Goal: Transaction & Acquisition: Purchase product/service

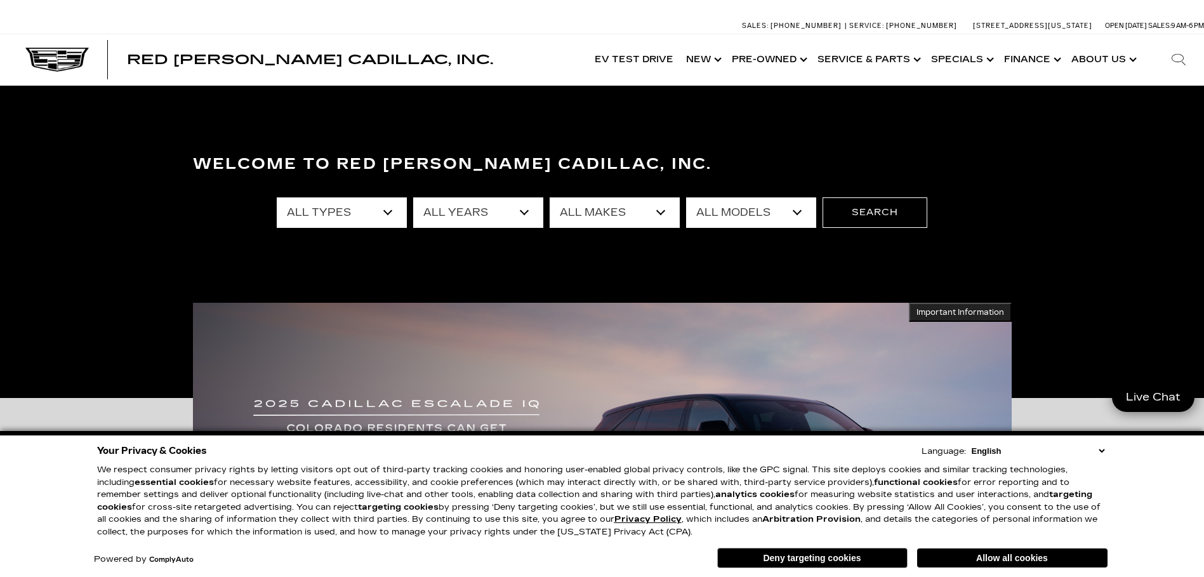
click at [804, 557] on button "Deny targeting cookies" at bounding box center [812, 558] width 190 height 20
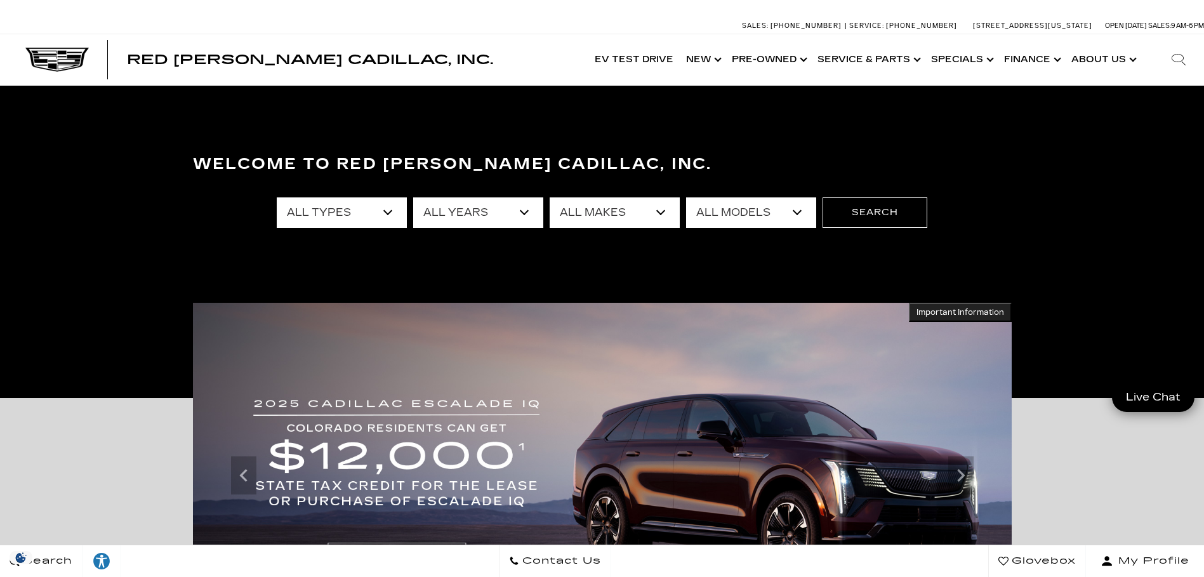
click at [523, 217] on select "All Years 2026 2025 2024 2023 2022 2021 2020 2019 2018 2016 2015 2014 2008" at bounding box center [478, 212] width 130 height 30
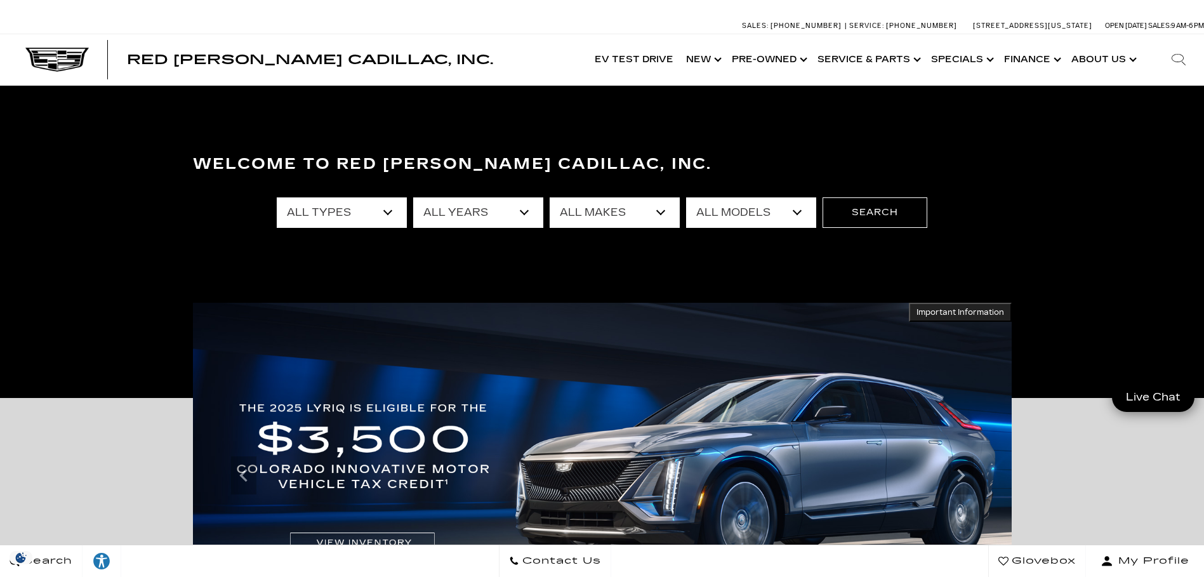
select select "2024"
click at [413, 197] on select "All Years 2026 2025 2024 2023 2022 2021 2020 2019 2018 2016 2015 2014 2008" at bounding box center [478, 212] width 130 height 30
click at [606, 216] on select "All Makes Cadillac Chevrolet Mercedes-Benz Volvo" at bounding box center [615, 212] width 130 height 30
select select "Cadillac"
click at [550, 197] on select "All Makes Cadillac Chevrolet Mercedes-Benz Volvo" at bounding box center [615, 212] width 130 height 30
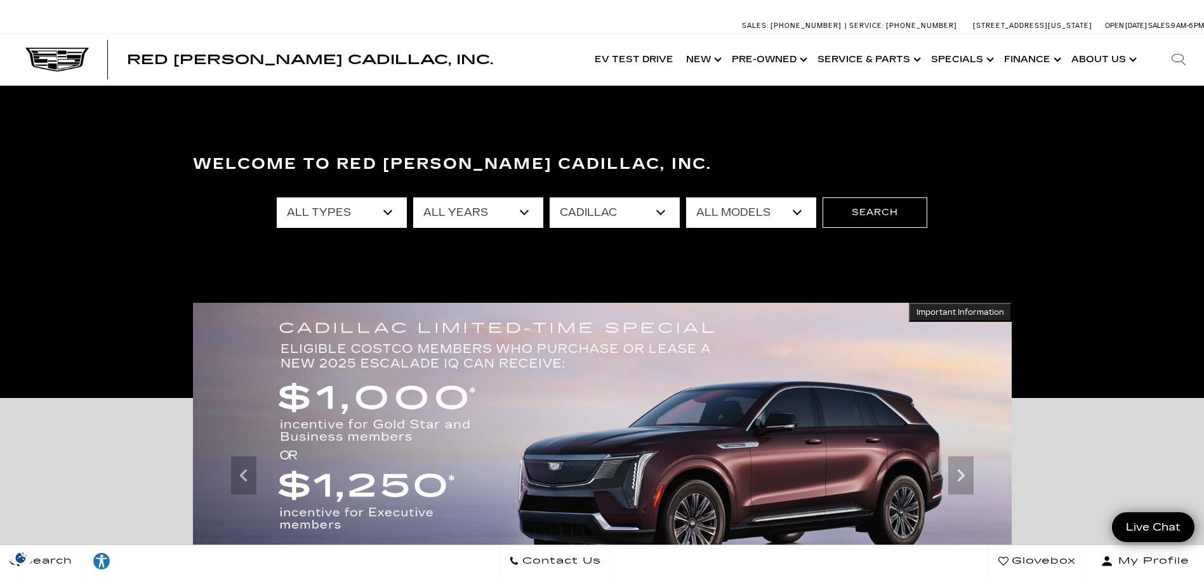
click at [723, 218] on select "All Models CT4 CT5 Escalade LYRIQ XT4 XT5 XT6" at bounding box center [751, 212] width 130 height 30
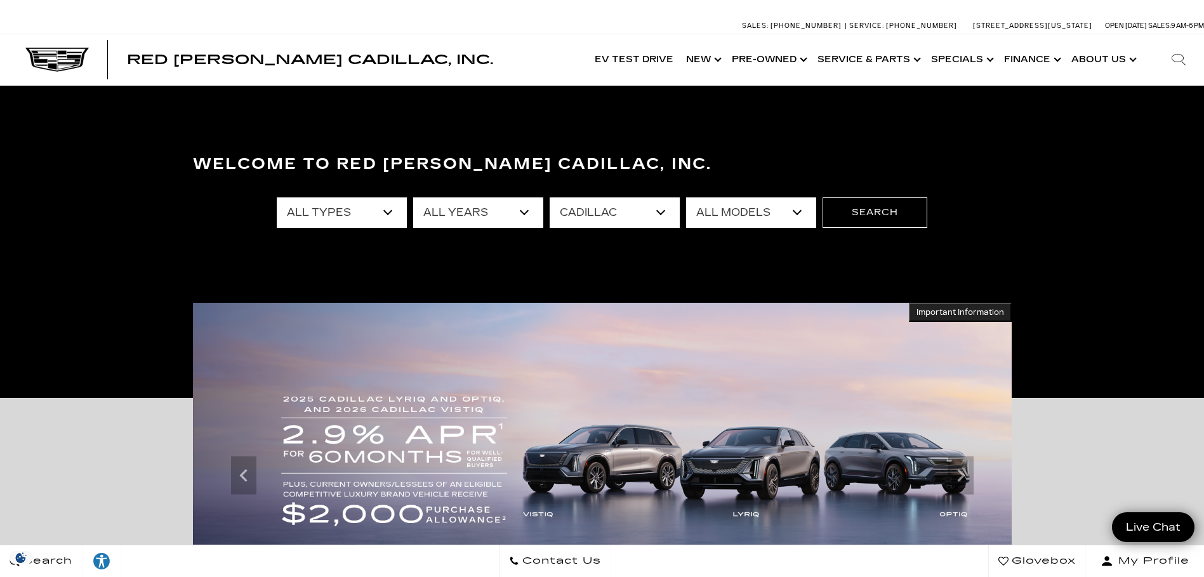
select select "XT5"
click at [686, 197] on select "All Models CT4 CT5 Escalade LYRIQ XT4 XT5 XT6" at bounding box center [751, 212] width 130 height 30
click at [852, 204] on button "Search" at bounding box center [875, 212] width 105 height 30
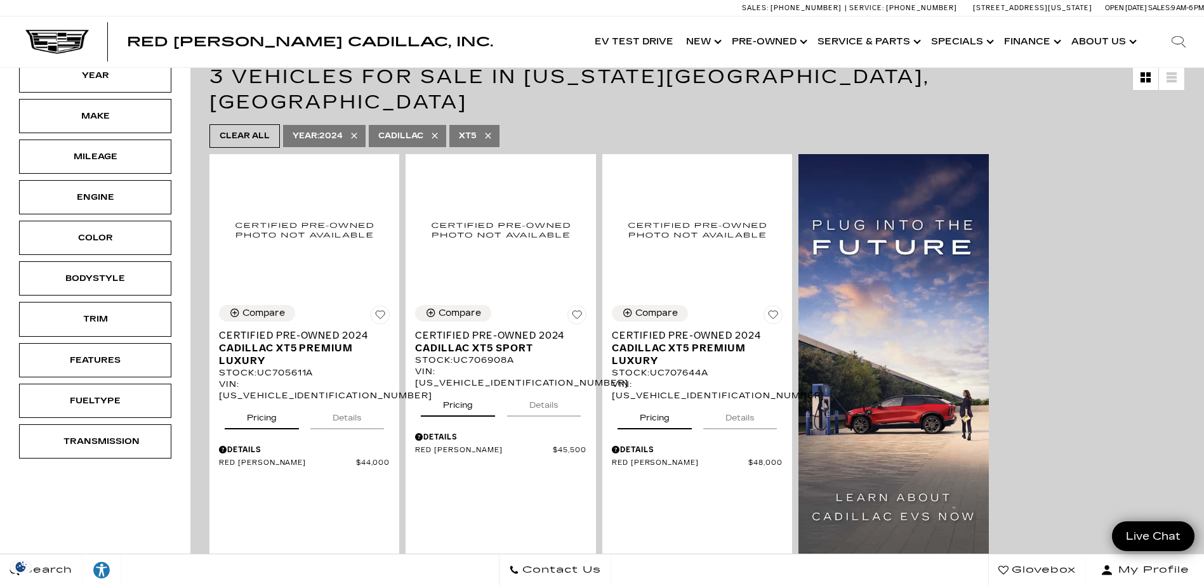
scroll to position [127, 0]
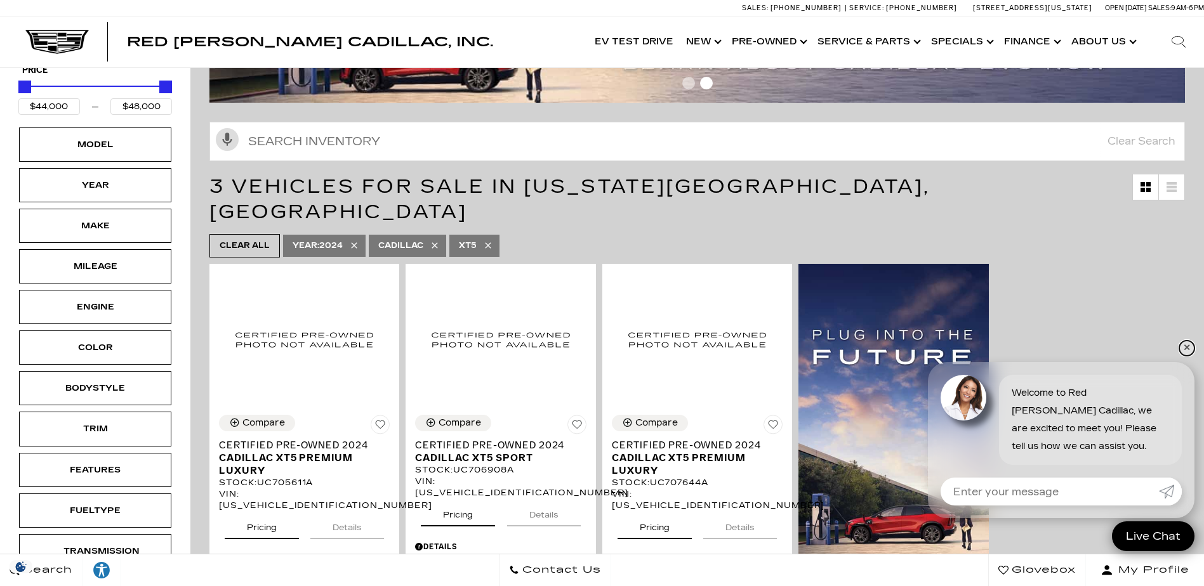
click at [1184, 346] on link "✕" at bounding box center [1186, 348] width 15 height 15
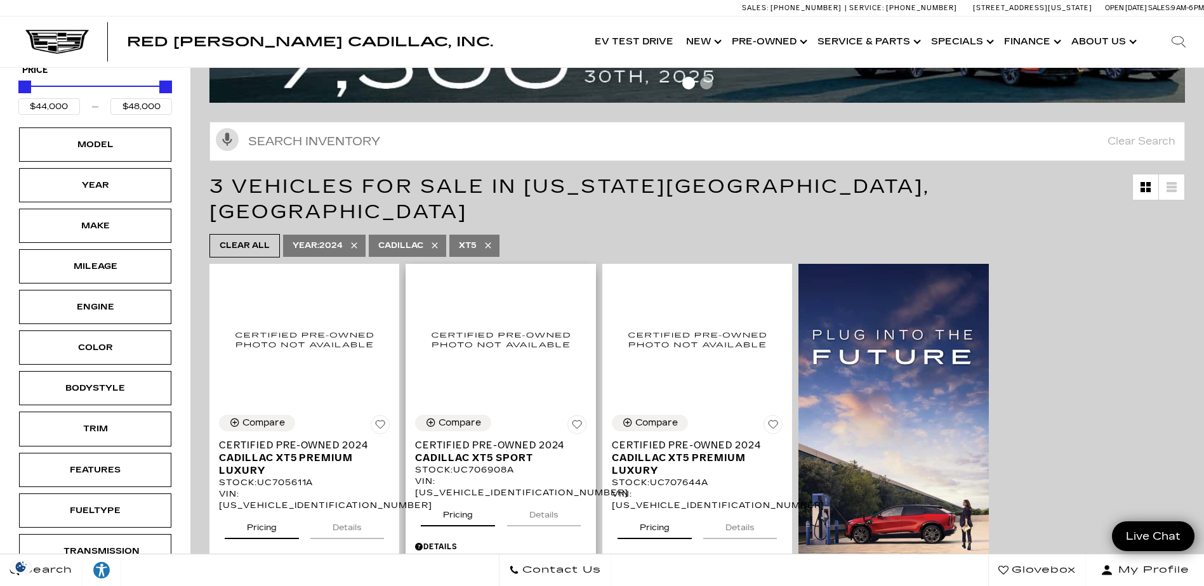
scroll to position [0, 0]
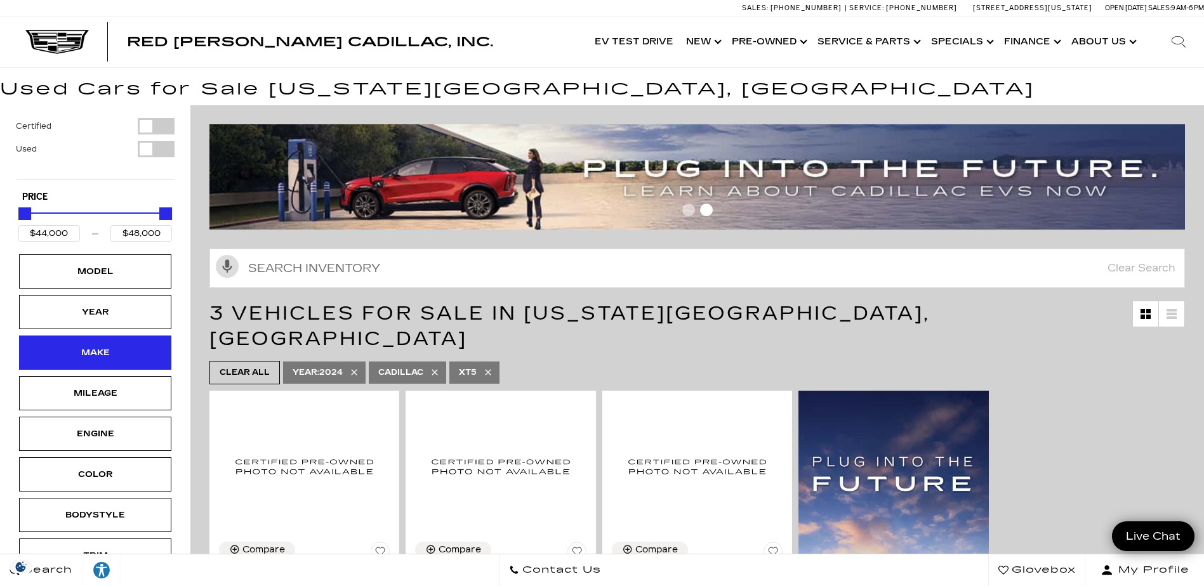
click at [80, 358] on div "Make" at bounding box center [94, 353] width 63 height 14
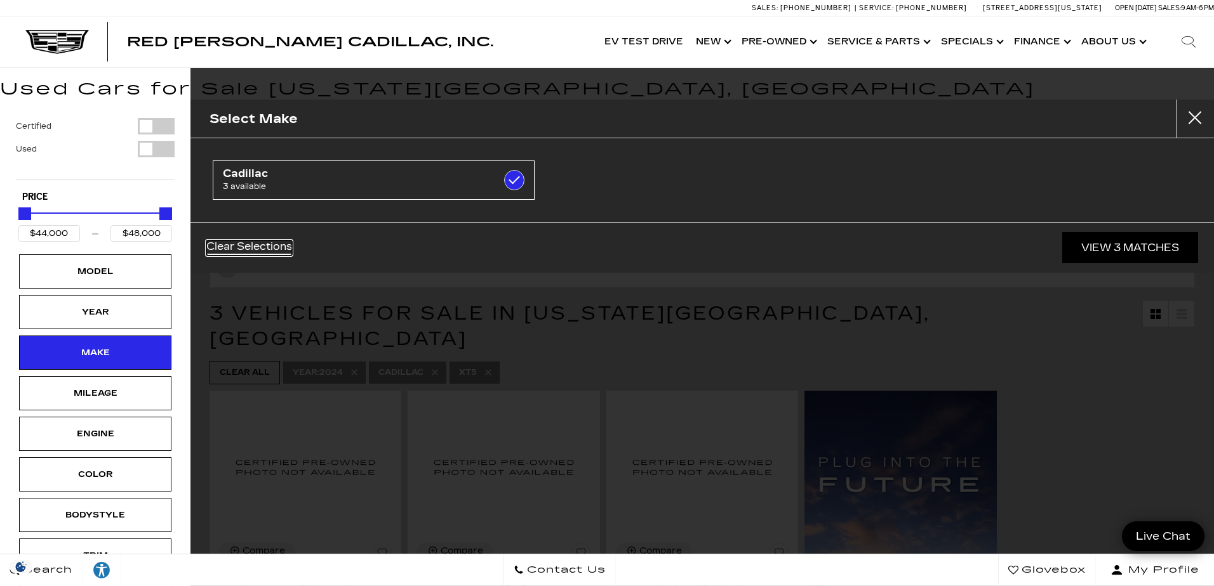
click at [255, 246] on link "Clear Selections" at bounding box center [249, 248] width 86 height 15
checkbox input "false"
click at [255, 251] on link "Clear Selections" at bounding box center [249, 248] width 86 height 15
click at [1189, 113] on button "Close" at bounding box center [1194, 119] width 38 height 38
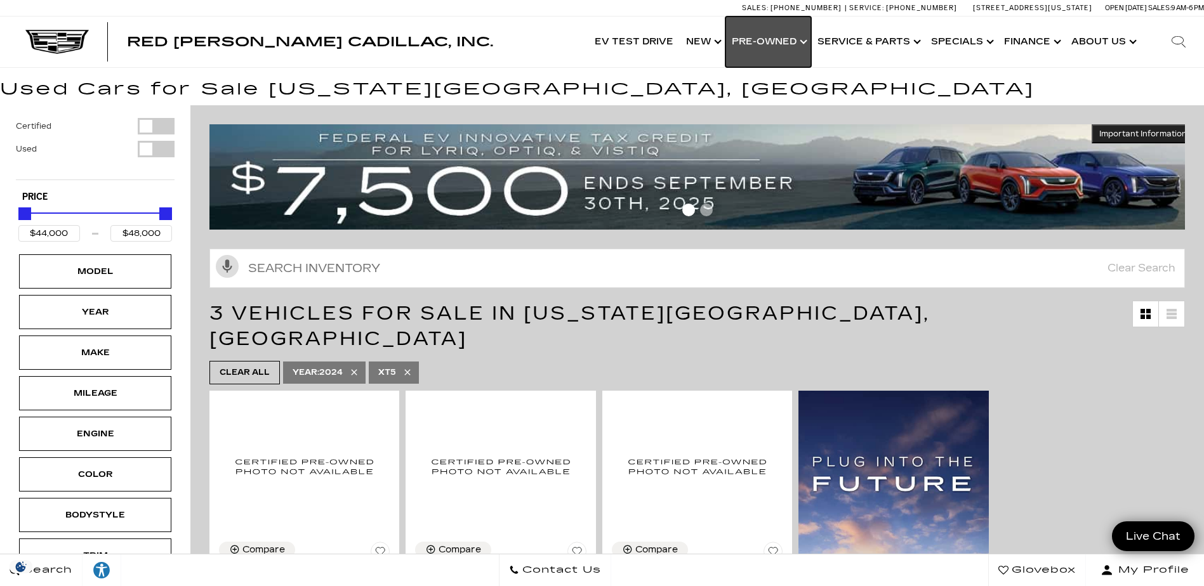
click at [758, 43] on link "Show Pre-Owned" at bounding box center [768, 42] width 86 height 51
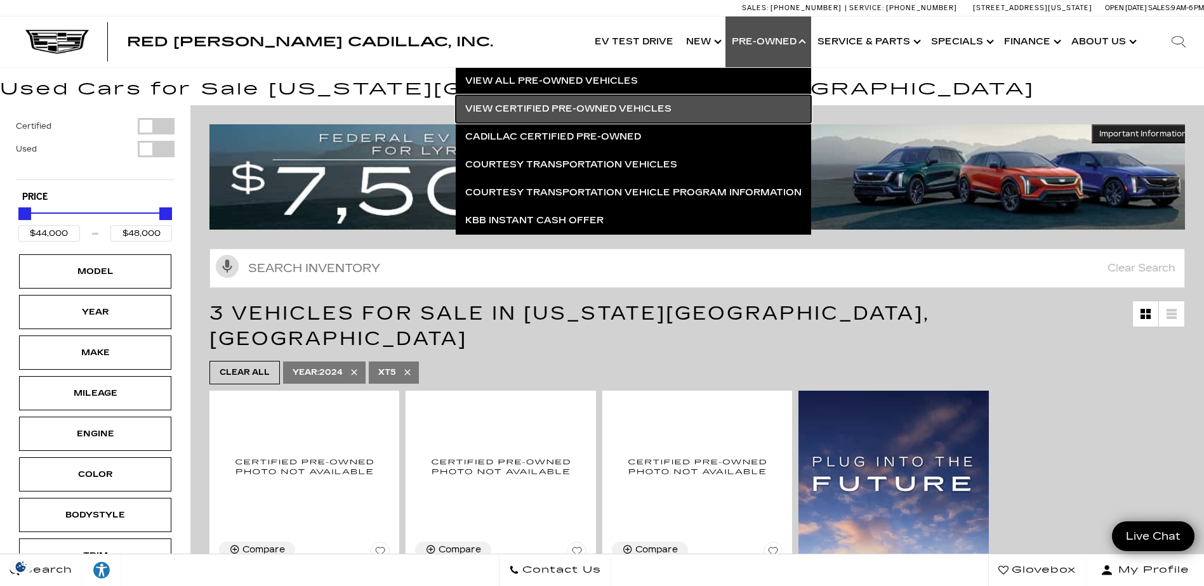
click at [614, 107] on link "View Certified Pre-Owned Vehicles" at bounding box center [633, 109] width 355 height 28
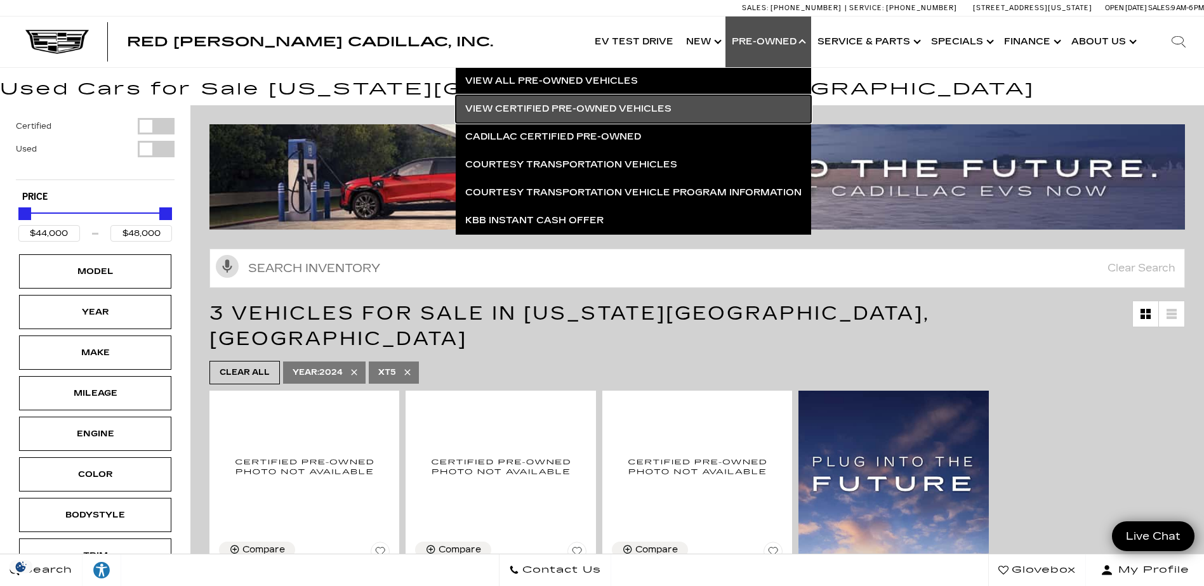
click at [613, 107] on link "View Certified Pre-Owned Vehicles" at bounding box center [633, 109] width 355 height 28
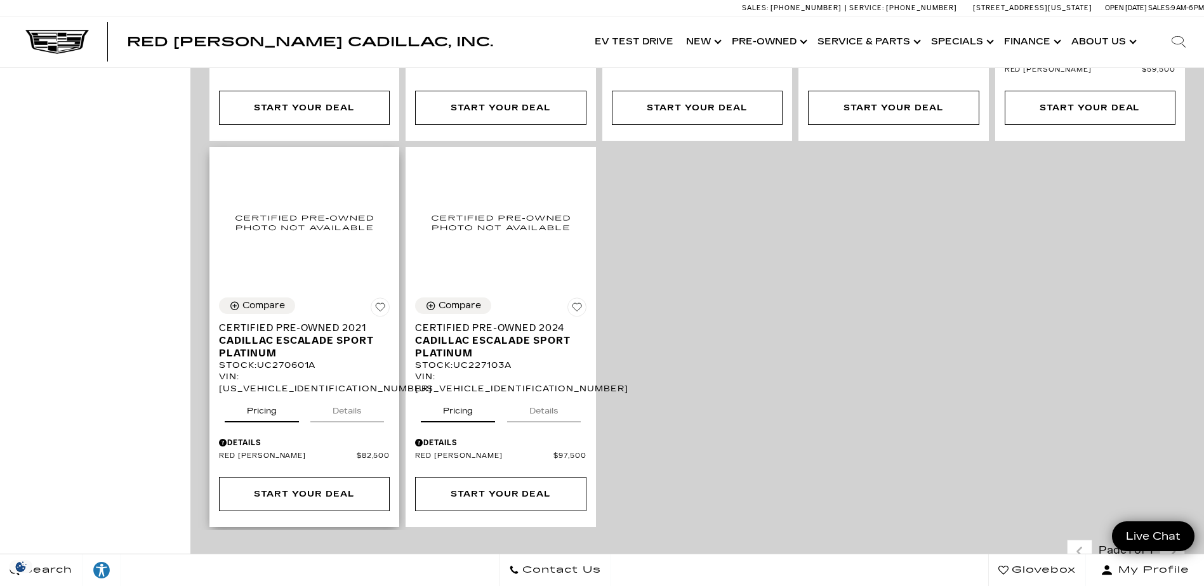
scroll to position [1079, 0]
